Goal: Task Accomplishment & Management: Complete application form

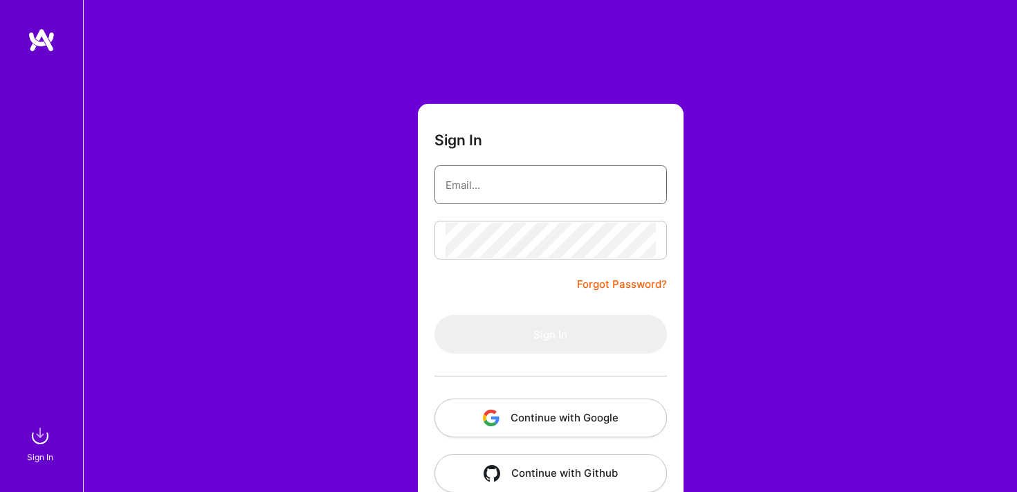
click at [545, 183] on input "email" at bounding box center [551, 184] width 210 height 35
type input "[EMAIL_ADDRESS][DOMAIN_NAME]"
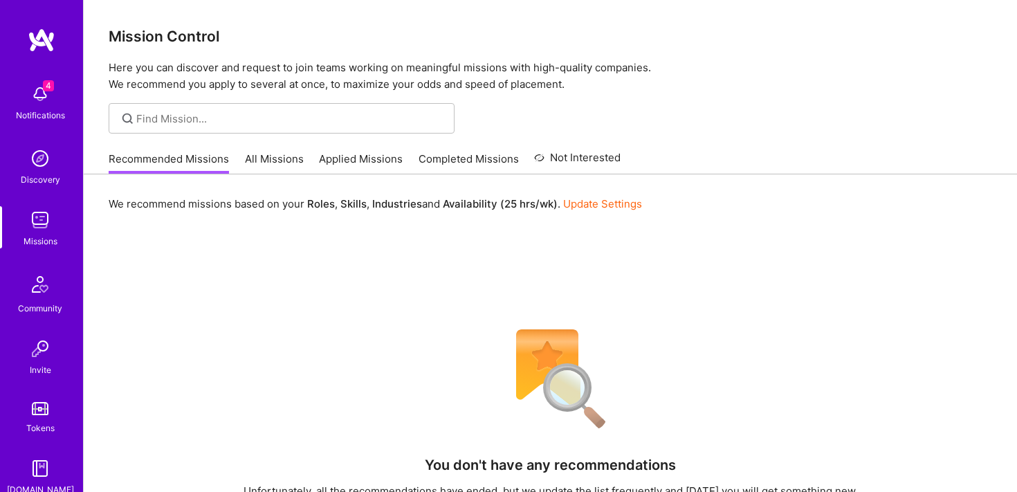
click at [270, 154] on link "All Missions" at bounding box center [274, 163] width 59 height 23
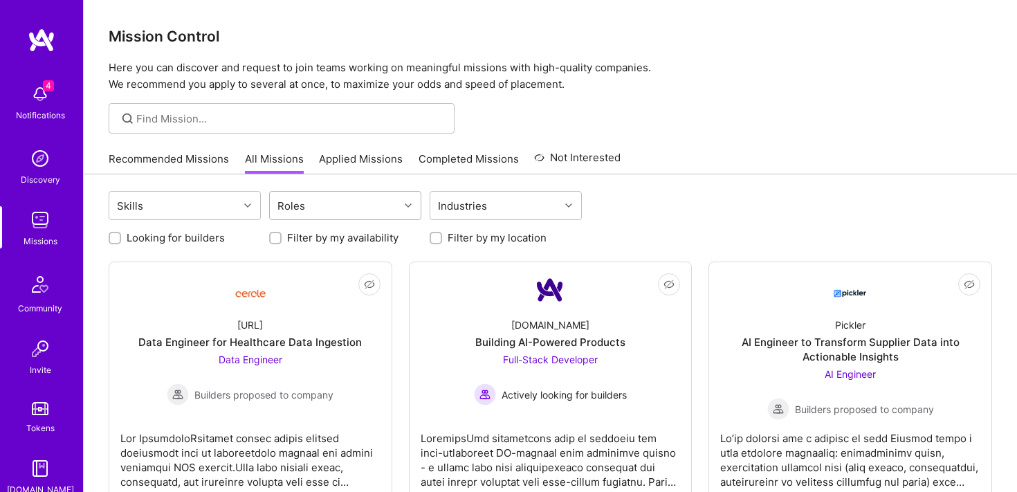
click at [378, 201] on div "Roles" at bounding box center [334, 206] width 129 height 28
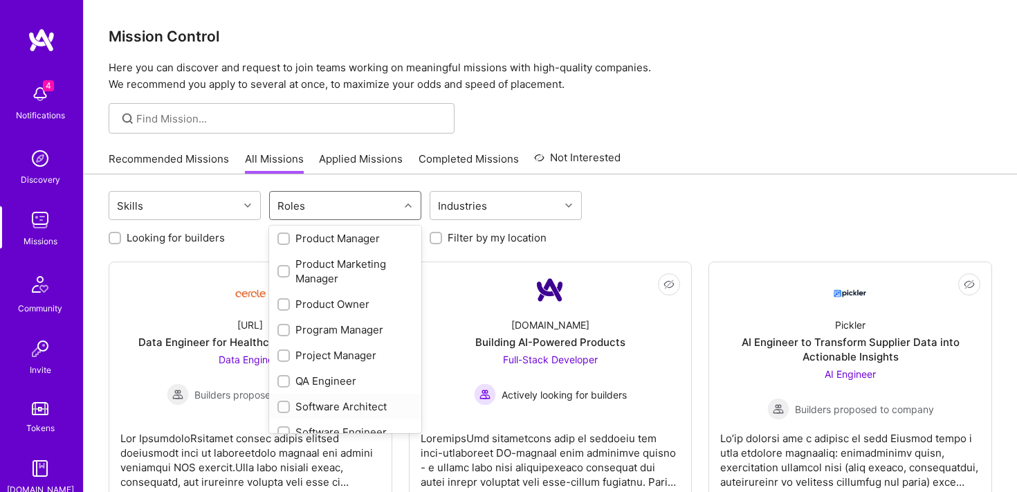
scroll to position [553, 0]
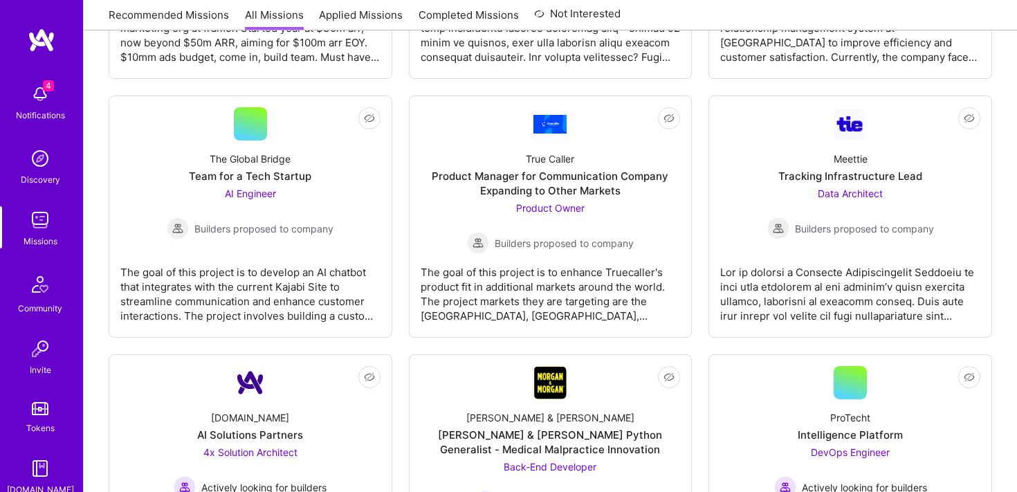
scroll to position [2791, 0]
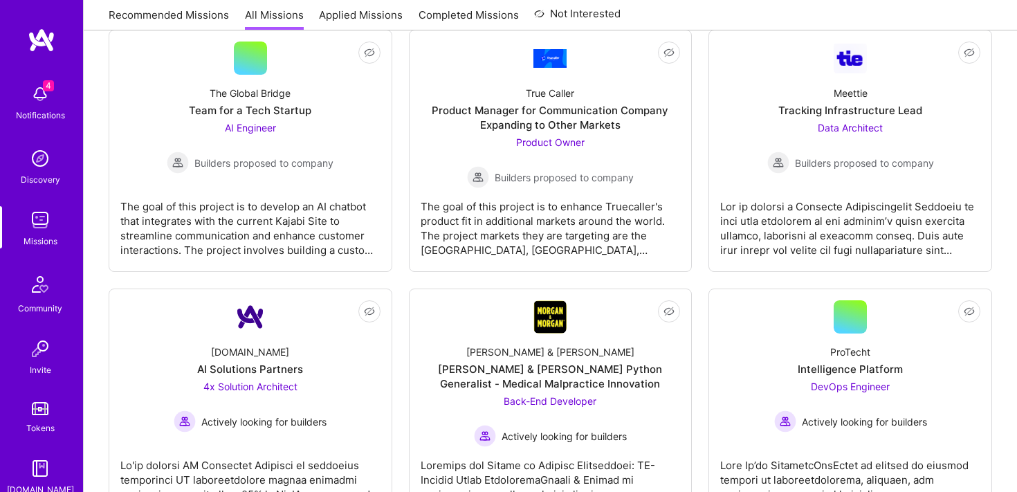
click at [46, 89] on span "4" at bounding box center [48, 85] width 11 height 11
click at [46, 89] on div "4 Notifications Discovery Missions Community Invite Tokens [DOMAIN_NAME]" at bounding box center [41, 287] width 83 height 419
click at [42, 234] on div "Missions" at bounding box center [41, 241] width 34 height 15
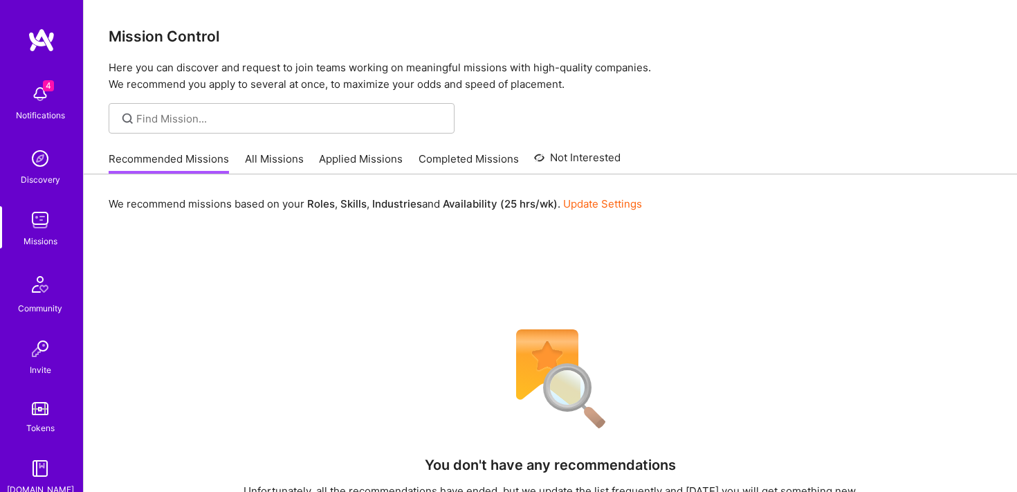
click at [329, 156] on link "Applied Missions" at bounding box center [361, 163] width 84 height 23
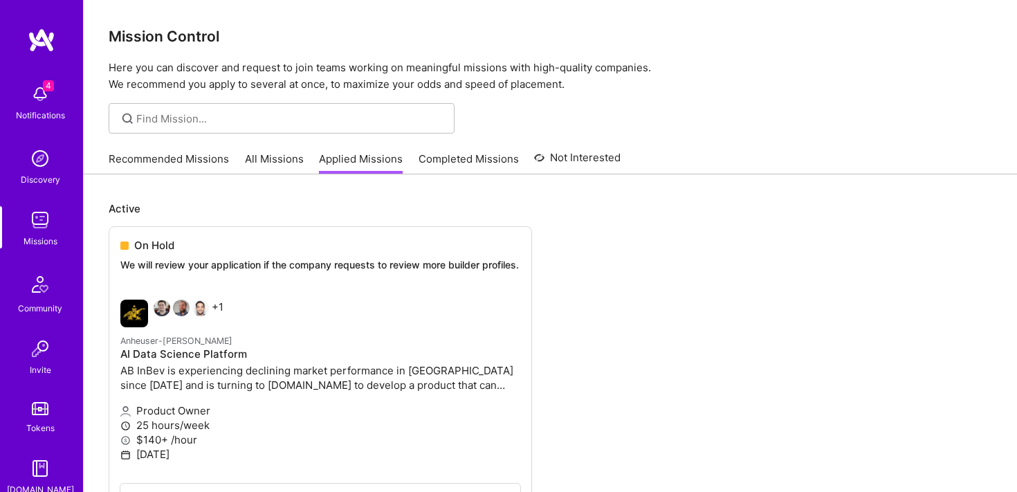
scroll to position [162, 0]
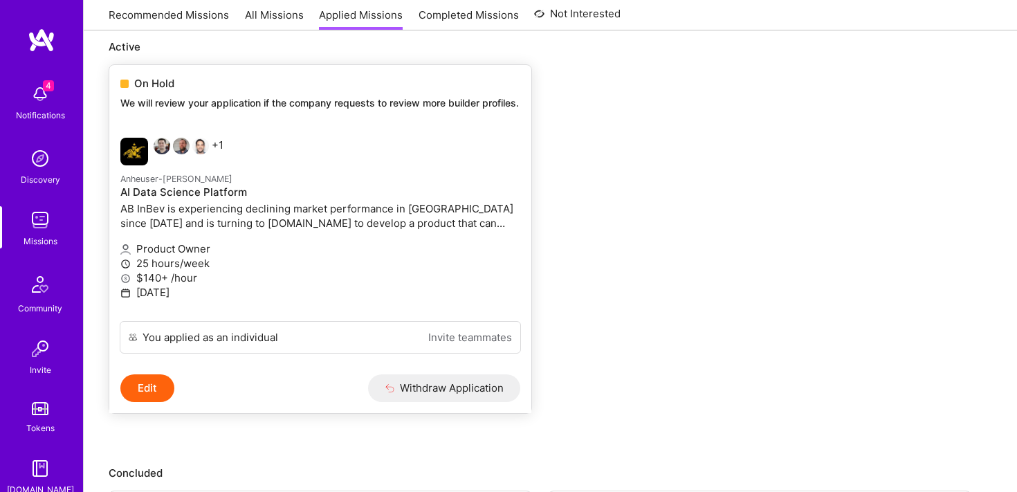
click at [322, 199] on h4 "AI Data Science Platform" at bounding box center [320, 192] width 400 height 12
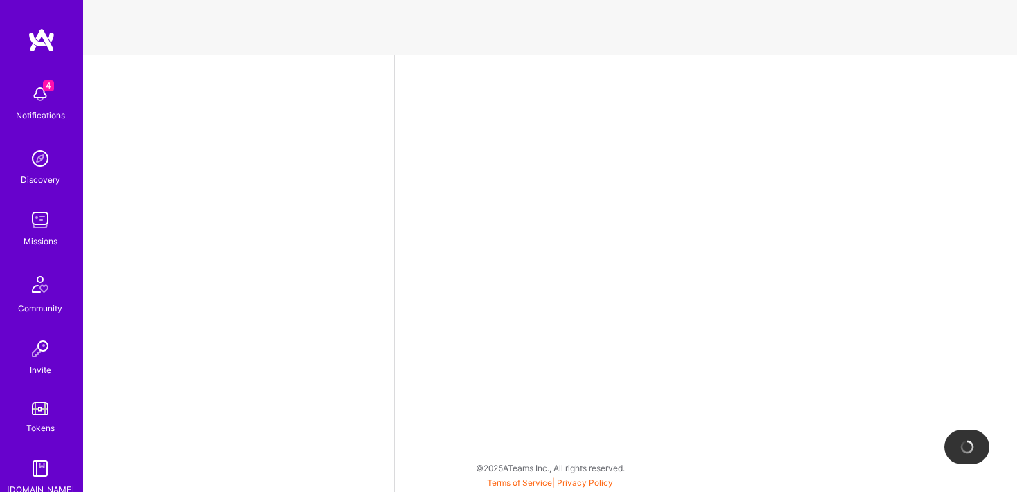
select select "US"
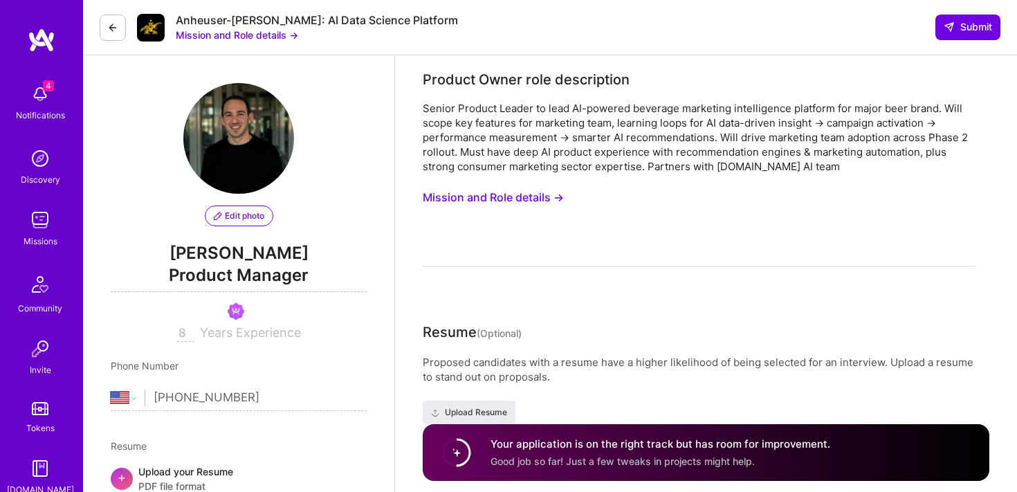
click at [120, 33] on button at bounding box center [113, 28] width 26 height 26
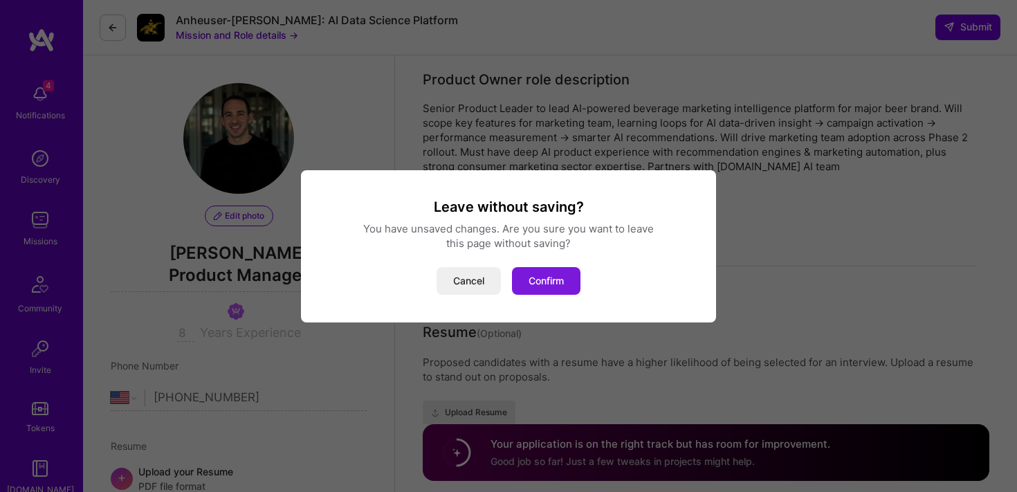
click at [540, 280] on button "Confirm" at bounding box center [546, 281] width 69 height 28
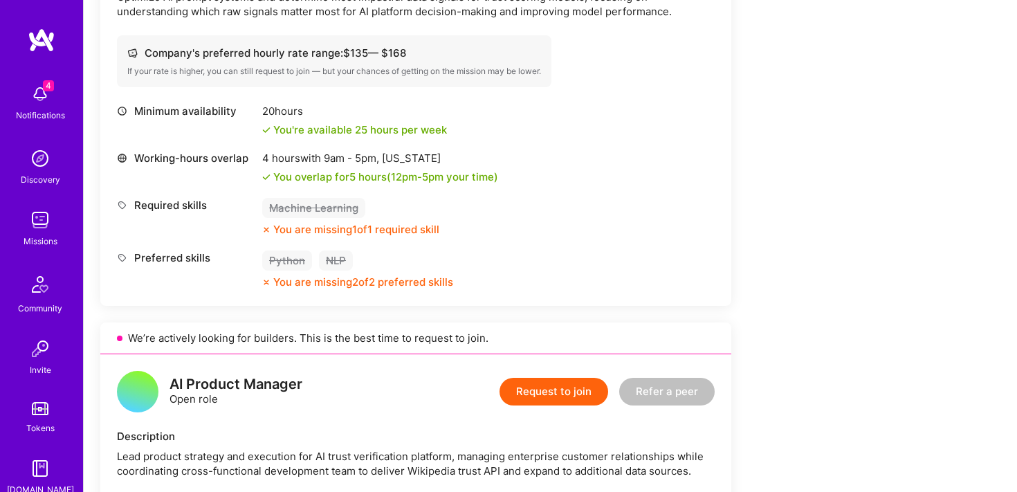
scroll to position [1205, 0]
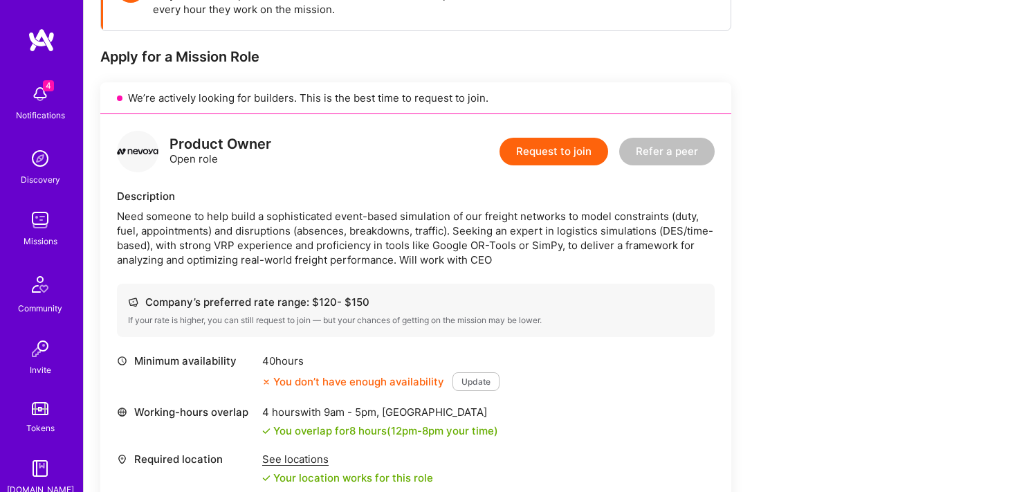
scroll to position [280, 0]
